Goal: Task Accomplishment & Management: Complete application form

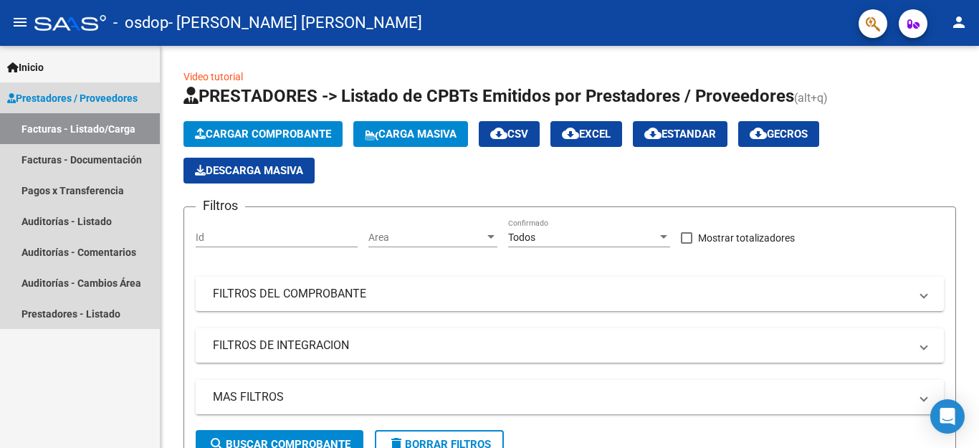
click at [103, 124] on link "Facturas - Listado/Carga" at bounding box center [80, 128] width 160 height 31
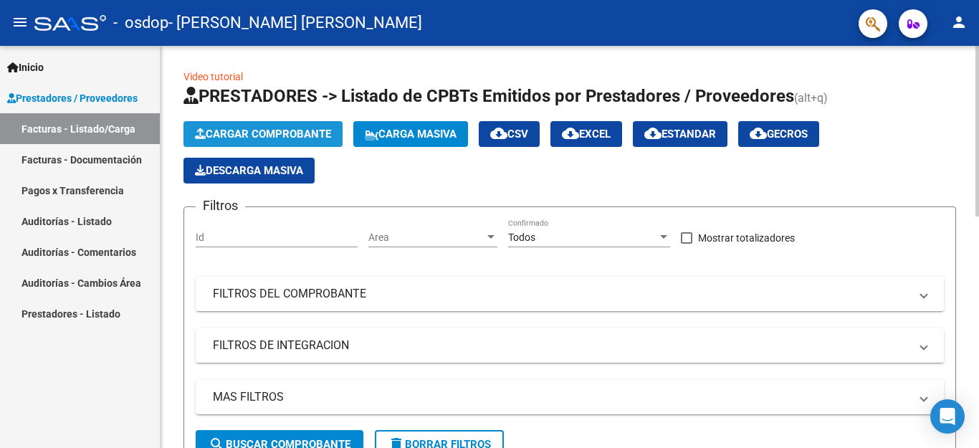
click at [226, 130] on span "Cargar Comprobante" at bounding box center [263, 134] width 136 height 13
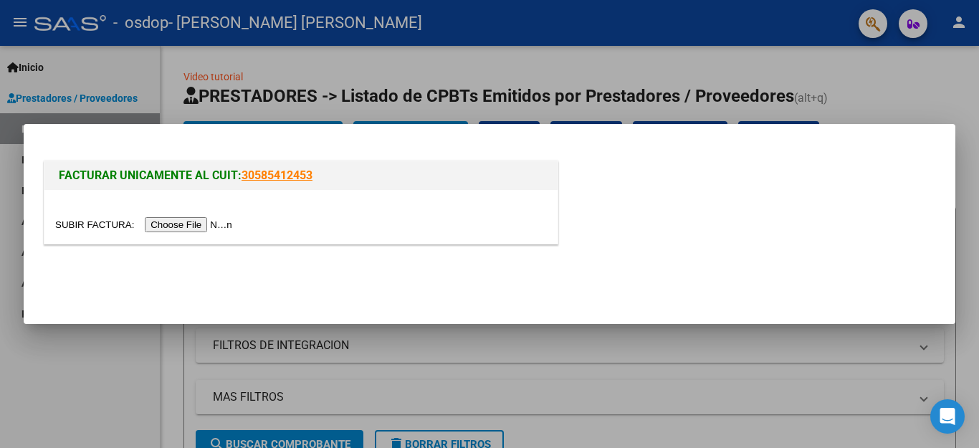
click at [230, 224] on input "file" at bounding box center [145, 224] width 181 height 15
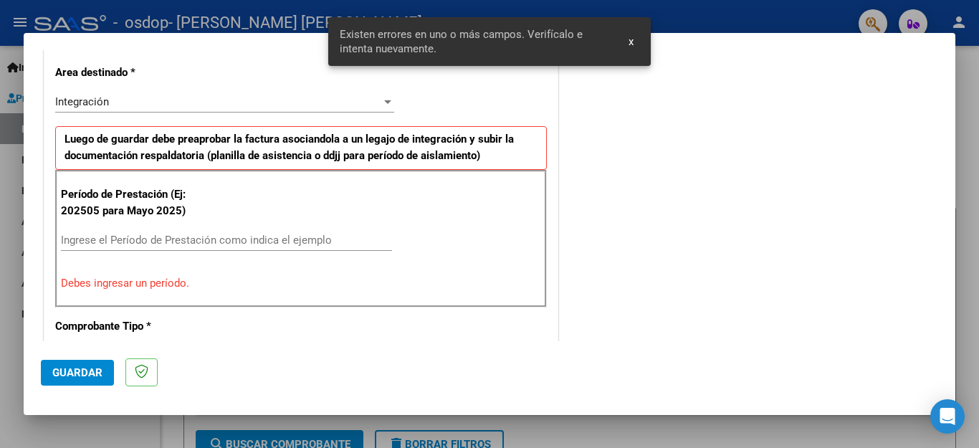
scroll to position [354, 0]
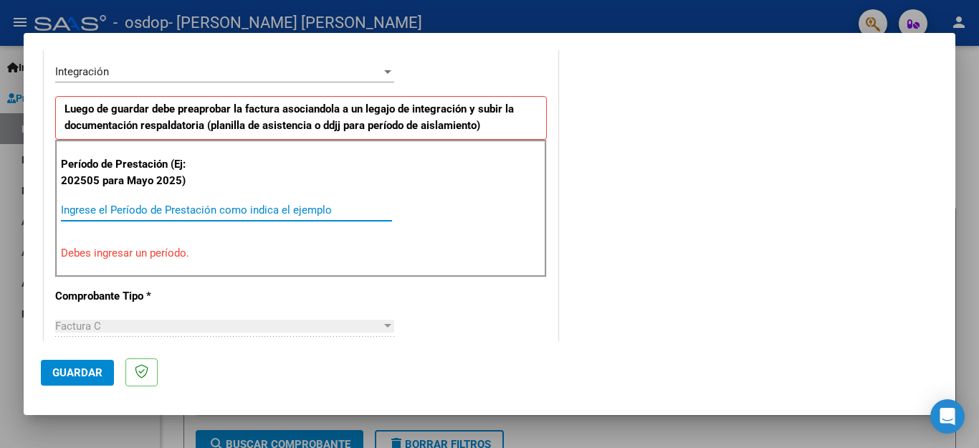
click at [127, 213] on input "Ingrese el Período de Prestación como indica el ejemplo" at bounding box center [226, 209] width 331 height 13
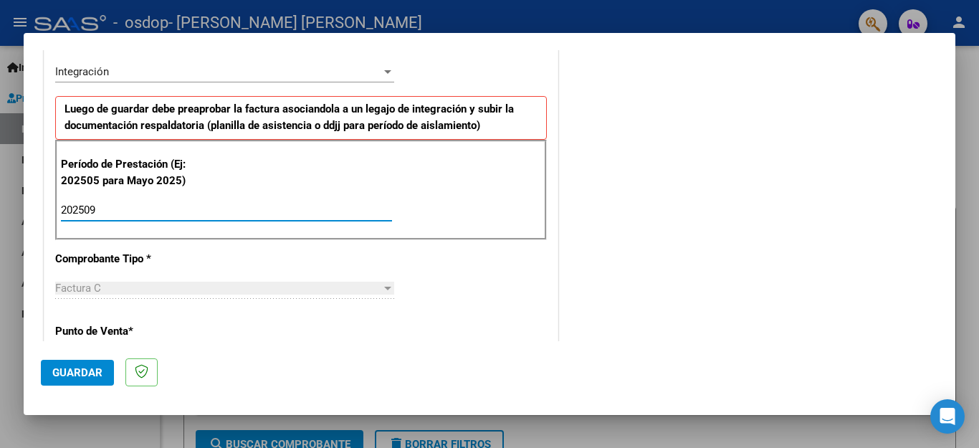
type input "202509"
click at [128, 329] on p "Punto de Venta *" at bounding box center [129, 331] width 148 height 16
click at [126, 283] on div "Factura C" at bounding box center [218, 288] width 326 height 13
click at [267, 292] on div "Factura C" at bounding box center [218, 288] width 326 height 13
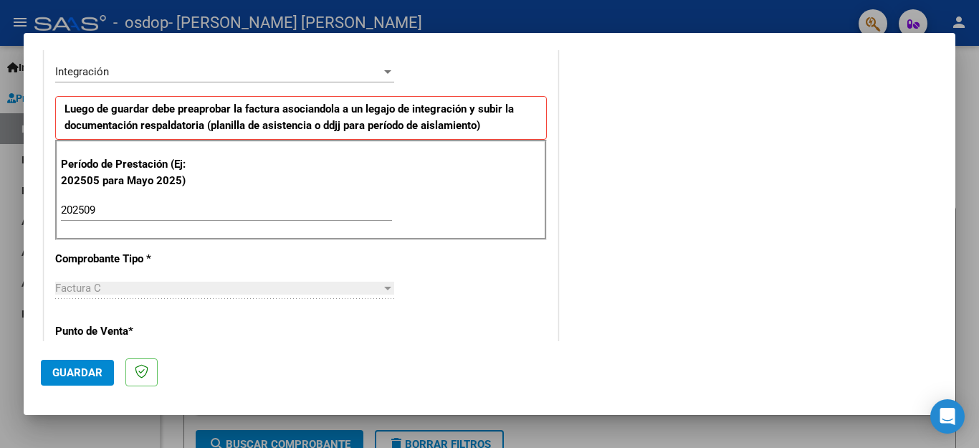
click at [384, 289] on div at bounding box center [387, 289] width 7 height 4
click at [384, 287] on div at bounding box center [387, 289] width 7 height 4
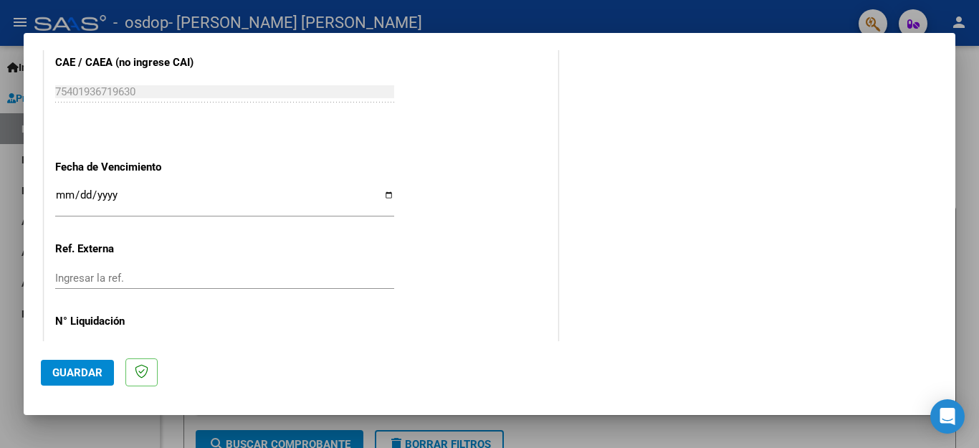
scroll to position [928, 0]
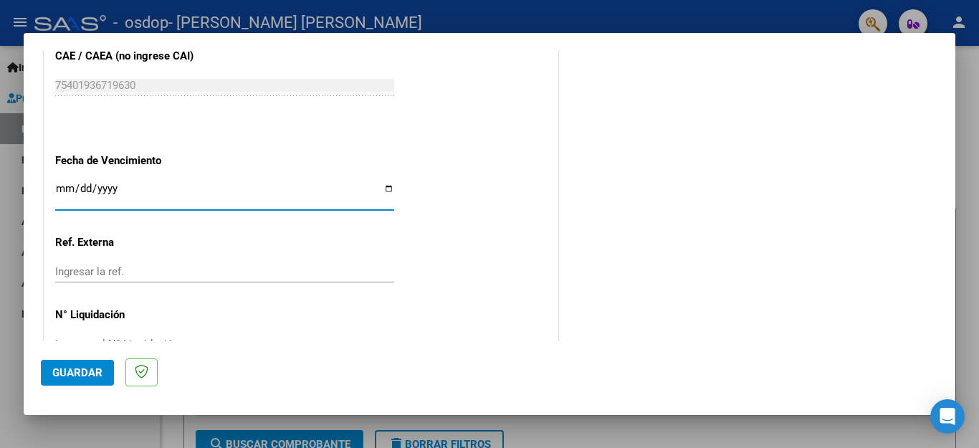
click at [382, 183] on input "Ingresar la fecha" at bounding box center [224, 194] width 339 height 23
type input "[DATE]"
click at [66, 366] on span "Guardar" at bounding box center [77, 372] width 50 height 13
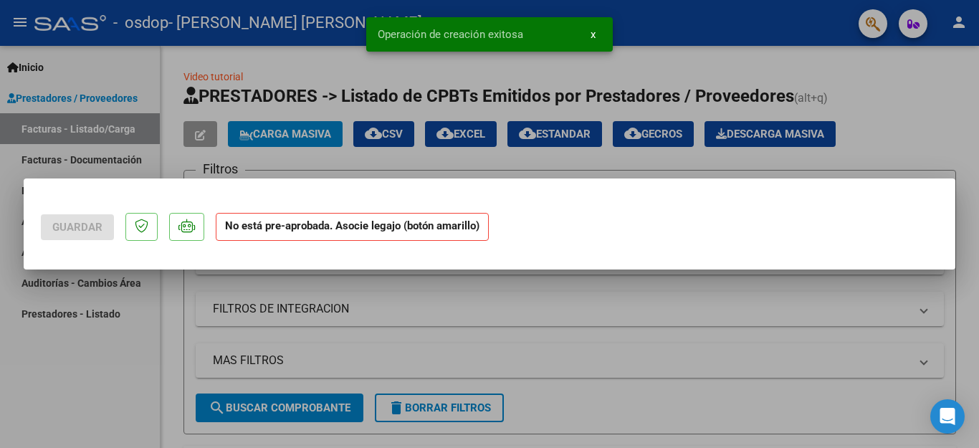
scroll to position [0, 0]
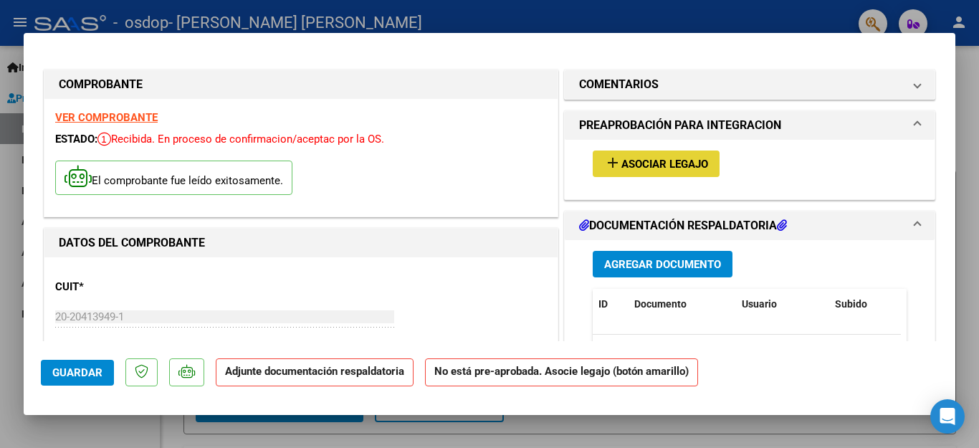
click at [668, 158] on span "Asociar Legajo" at bounding box center [664, 164] width 87 height 13
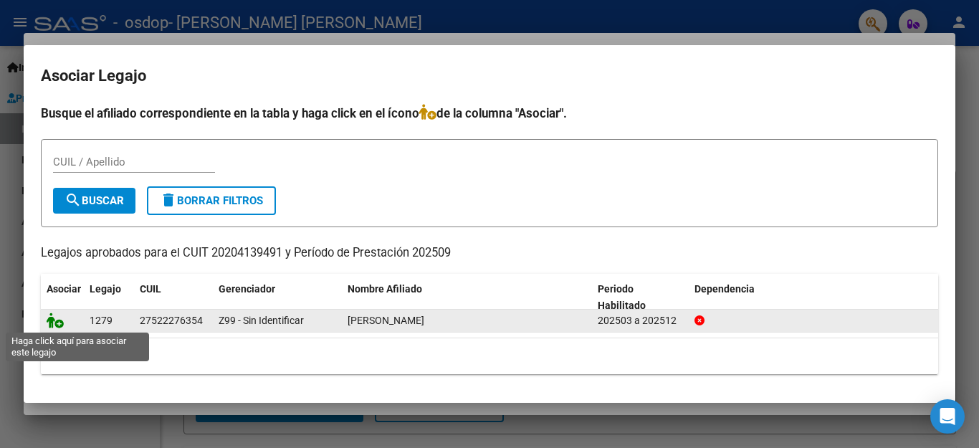
click at [54, 323] on icon at bounding box center [55, 320] width 17 height 16
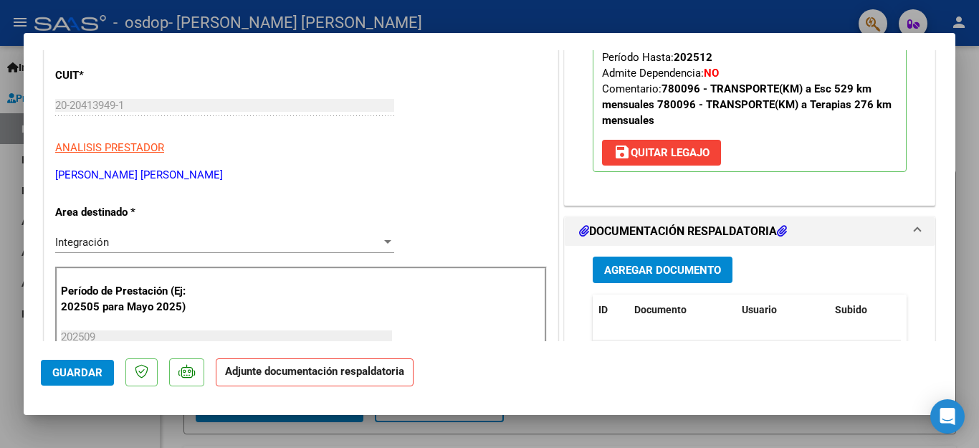
scroll to position [214, 0]
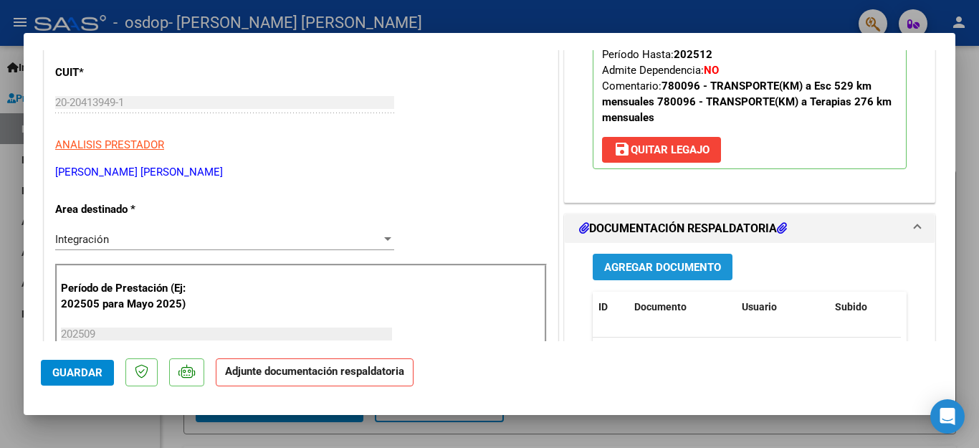
click at [676, 269] on span "Agregar Documento" at bounding box center [662, 267] width 117 height 13
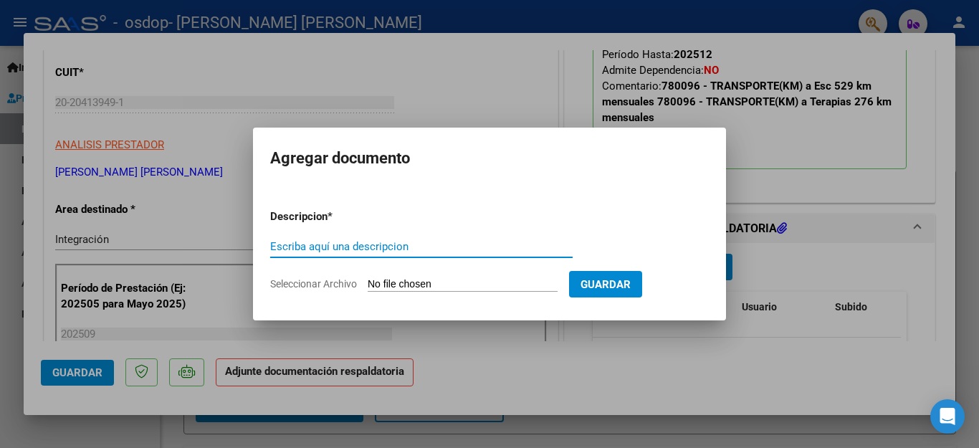
click at [360, 246] on input "Escriba aquí una descripcion" at bounding box center [421, 246] width 302 height 13
type input "planillas asistencia setiembre 2025"
click at [456, 284] on input "Seleccionar Archivo" at bounding box center [463, 285] width 190 height 14
type input "C:\fakepath\planillas setiembre 2025.pdf"
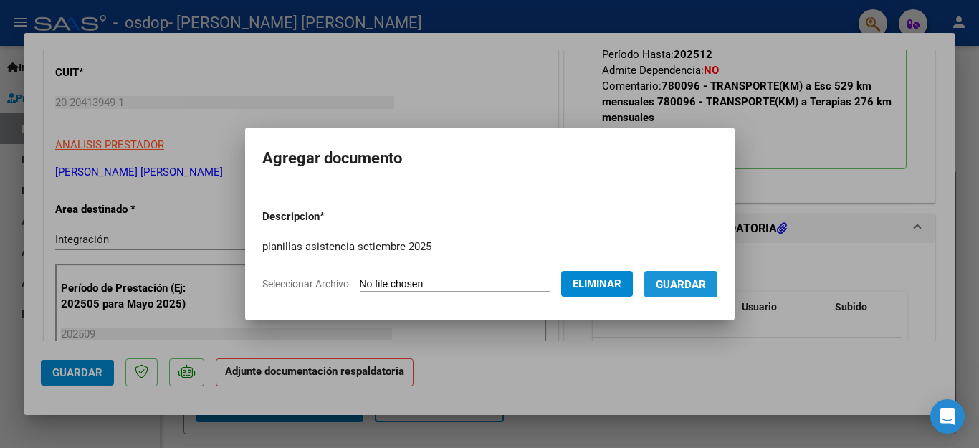
click at [676, 286] on span "Guardar" at bounding box center [681, 284] width 50 height 13
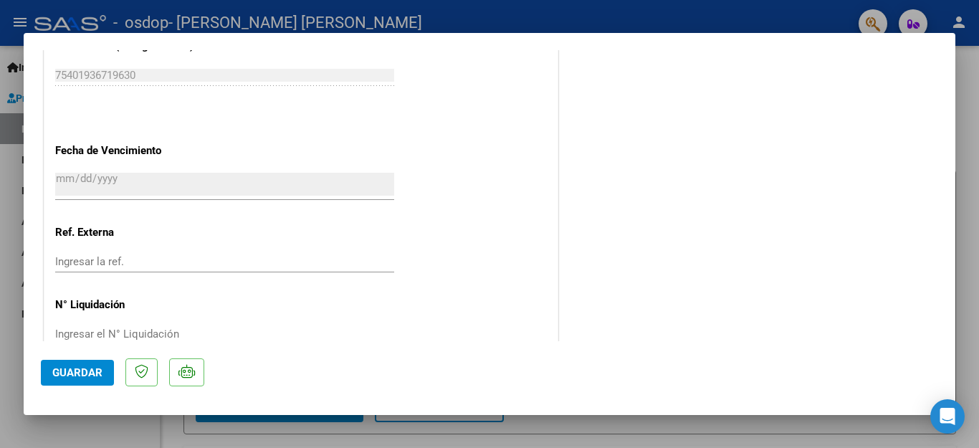
scroll to position [974, 0]
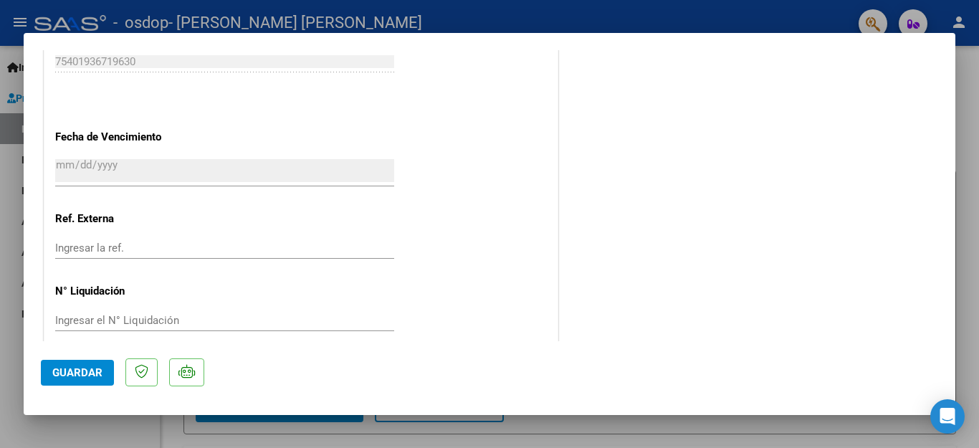
click at [75, 368] on span "Guardar" at bounding box center [77, 372] width 50 height 13
click at [85, 366] on span "Guardar" at bounding box center [77, 372] width 50 height 13
